Goal: Navigation & Orientation: Find specific page/section

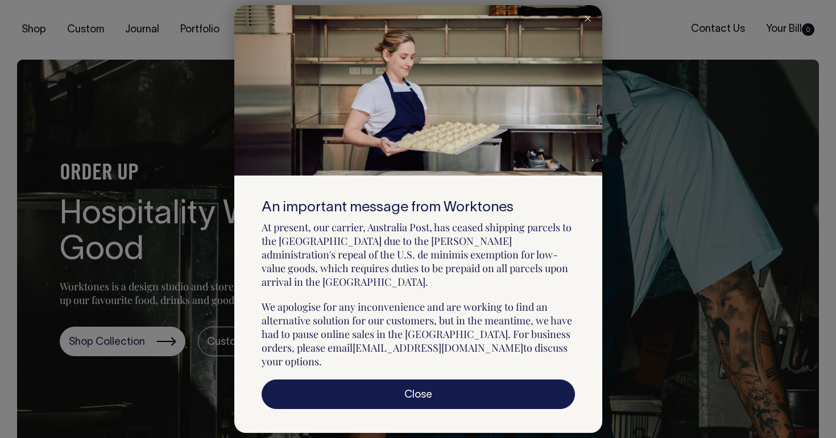
click at [587, 22] on icon at bounding box center [587, 19] width 6 height 6
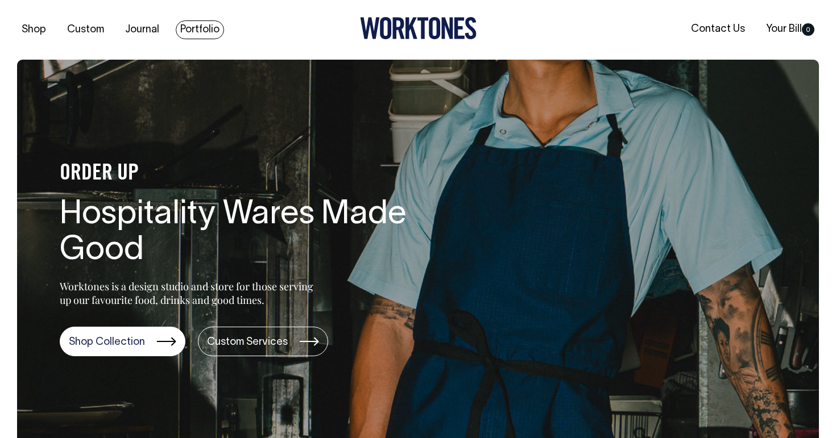
click at [193, 24] on link "Portfolio" at bounding box center [200, 29] width 48 height 19
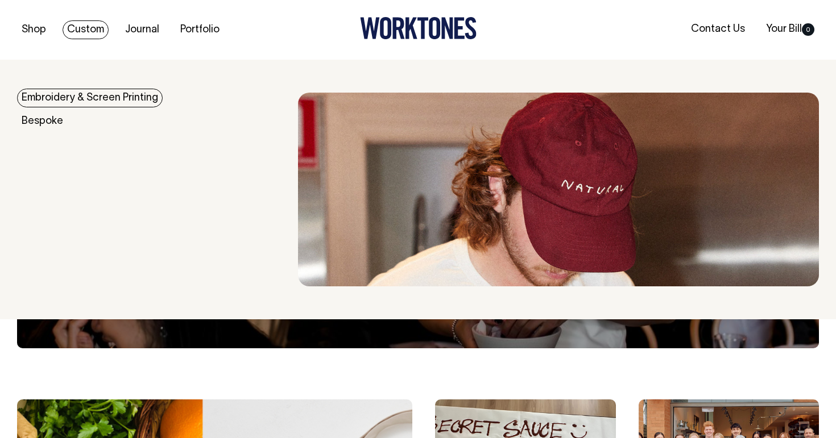
click at [86, 27] on link "Custom" at bounding box center [86, 29] width 46 height 19
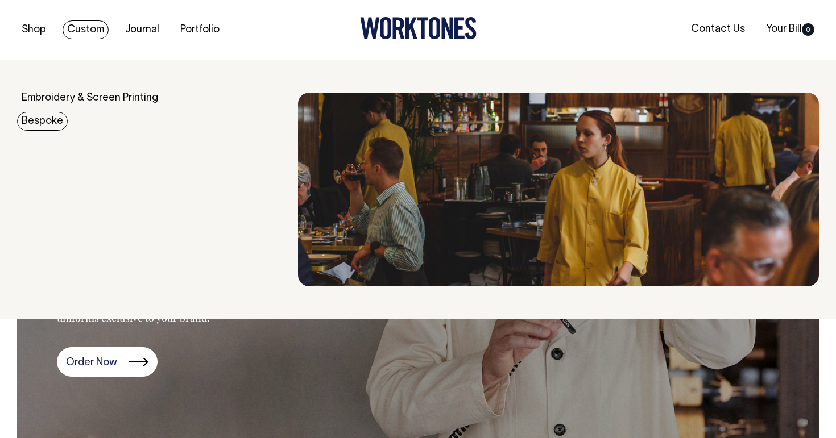
click at [53, 121] on link "Bespoke" at bounding box center [42, 121] width 51 height 19
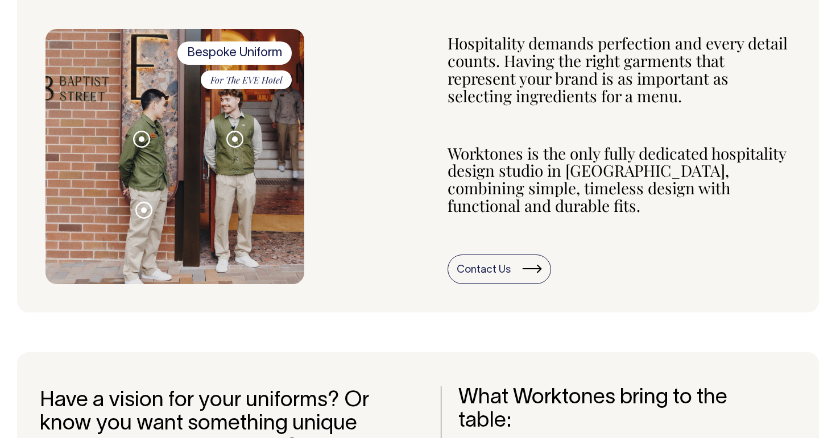
scroll to position [505, 0]
click at [225, 128] on img at bounding box center [174, 157] width 259 height 255
click at [232, 137] on span at bounding box center [235, 140] width 6 height 6
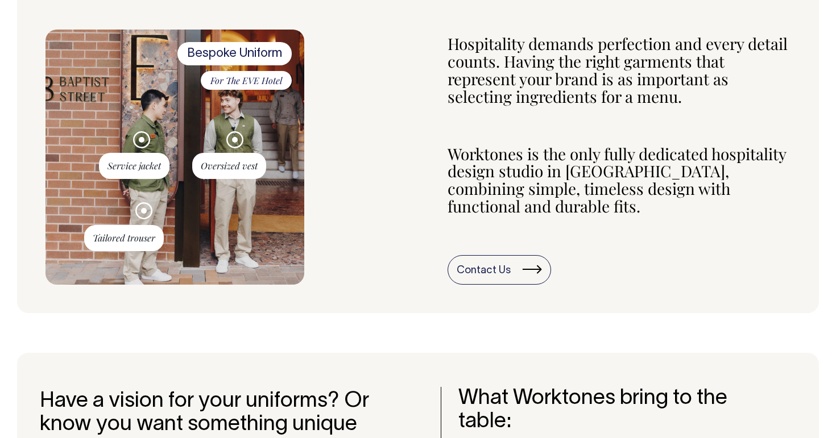
click at [233, 137] on span at bounding box center [235, 140] width 6 height 6
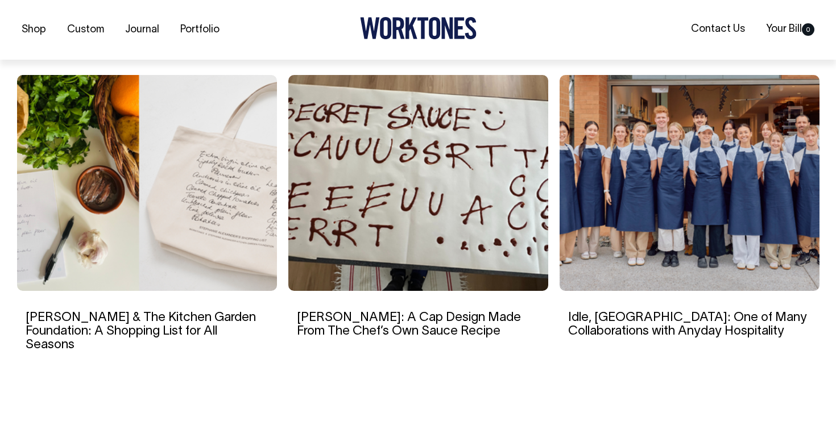
scroll to position [2611, 0]
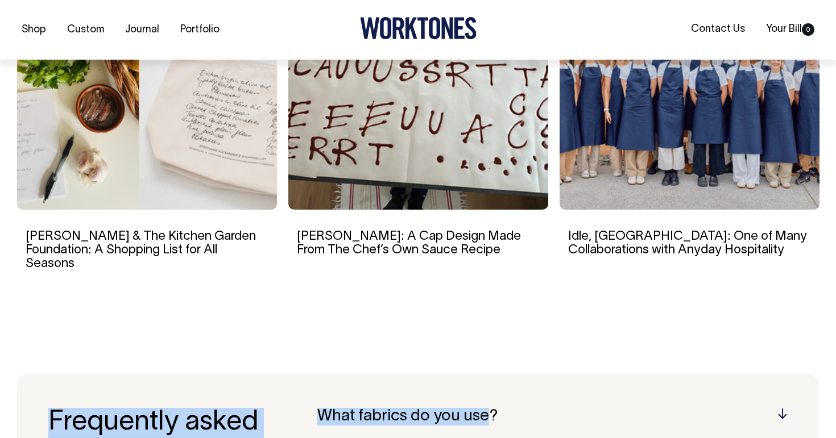
drag, startPoint x: 827, startPoint y: 205, endPoint x: 754, endPoint y: 384, distance: 194.0
click at [730, 295] on section "Recent Projects Rosheen Kaul: A Cap Design Made From The Chef’s Own Sauce Recipe" at bounding box center [418, 109] width 802 height 449
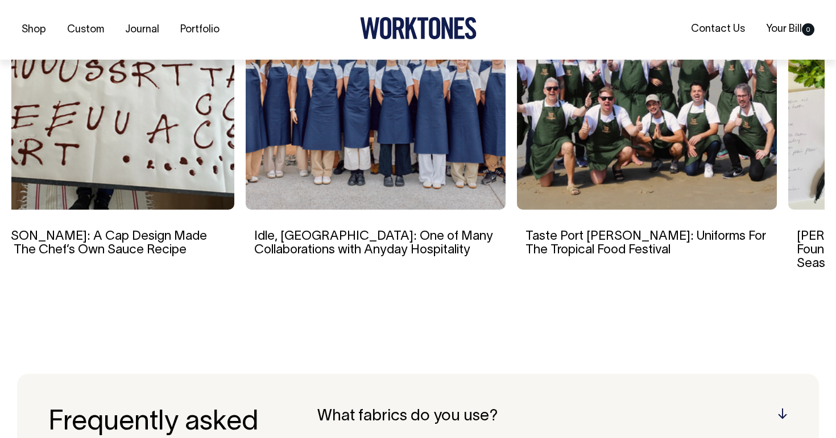
drag, startPoint x: 766, startPoint y: 154, endPoint x: 412, endPoint y: 166, distance: 354.4
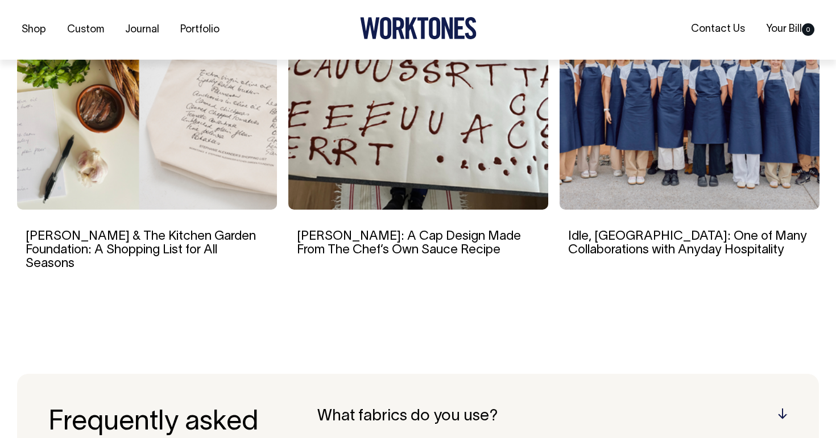
drag, startPoint x: 637, startPoint y: 169, endPoint x: 0, endPoint y: 136, distance: 637.6
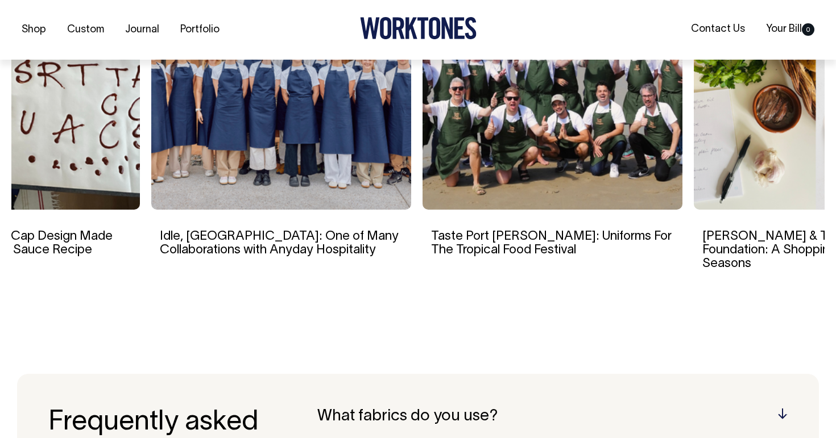
drag, startPoint x: 606, startPoint y: 87, endPoint x: 180, endPoint y: 77, distance: 425.9
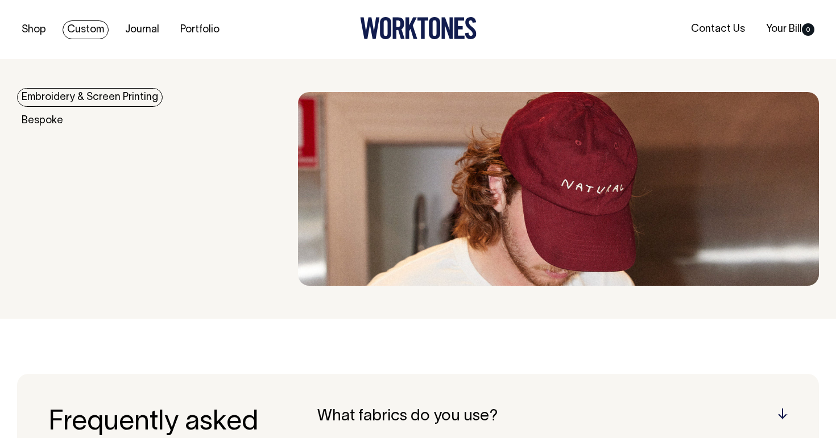
click at [92, 33] on link "Custom" at bounding box center [86, 29] width 46 height 19
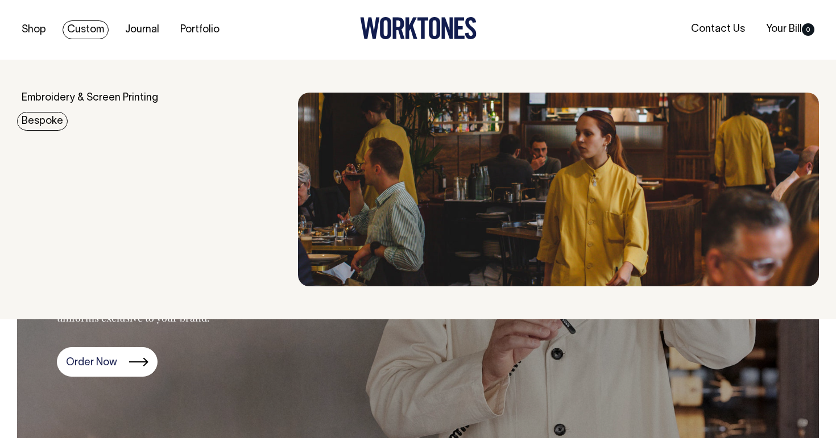
click at [53, 125] on link "Bespoke" at bounding box center [42, 121] width 51 height 19
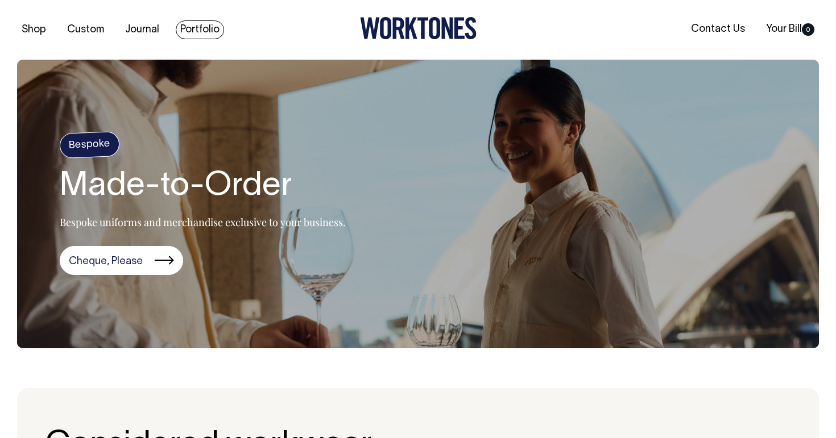
click at [185, 32] on link "Portfolio" at bounding box center [200, 29] width 48 height 19
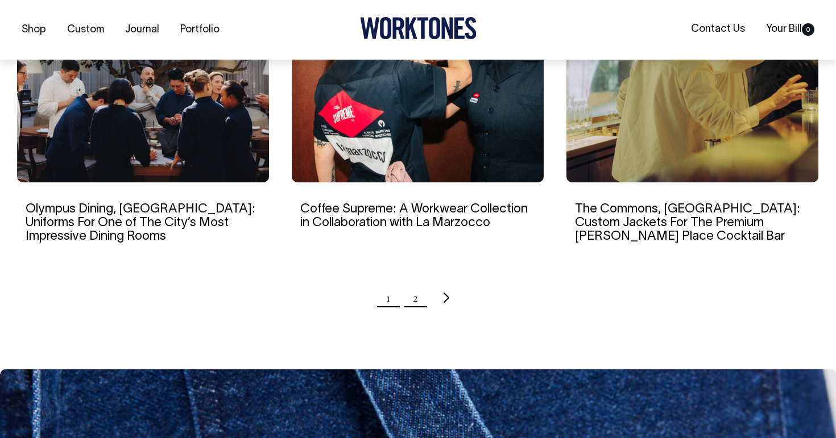
scroll to position [1169, 0]
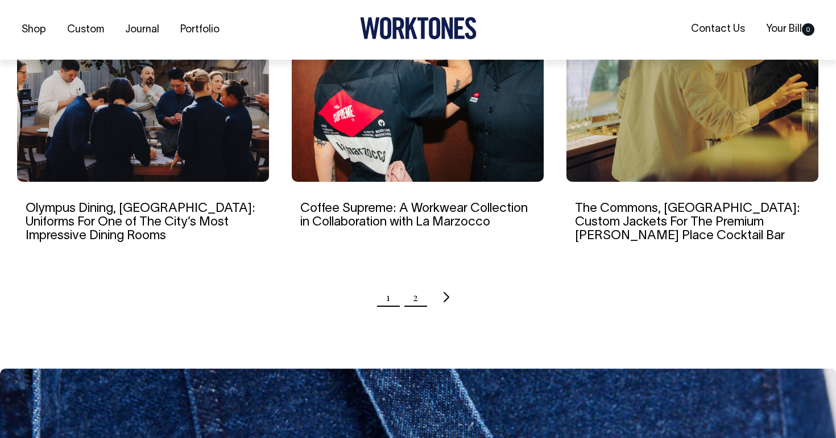
click at [413, 284] on link "2" at bounding box center [415, 297] width 5 height 28
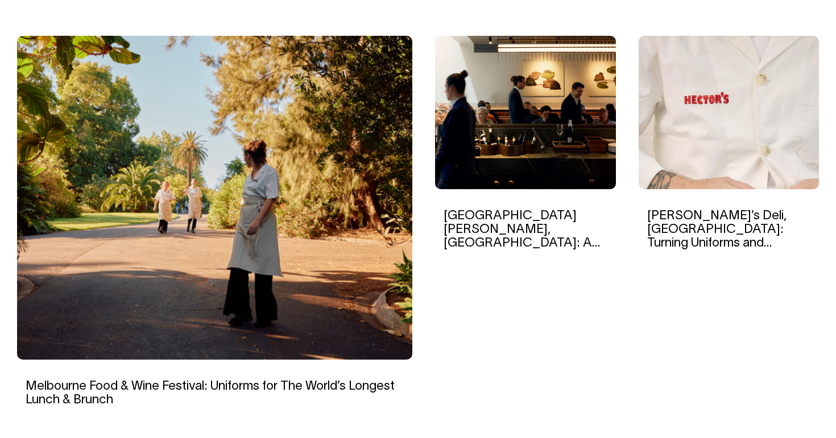
scroll to position [363, 0]
